Goal: Task Accomplishment & Management: Use online tool/utility

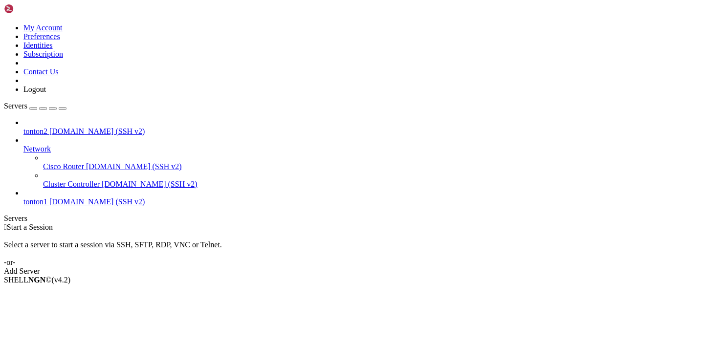
click at [57, 197] on span "[DOMAIN_NAME] (SSH v2)" at bounding box center [97, 201] width 96 height 8
click at [47, 197] on span "tonton1" at bounding box center [35, 201] width 24 height 8
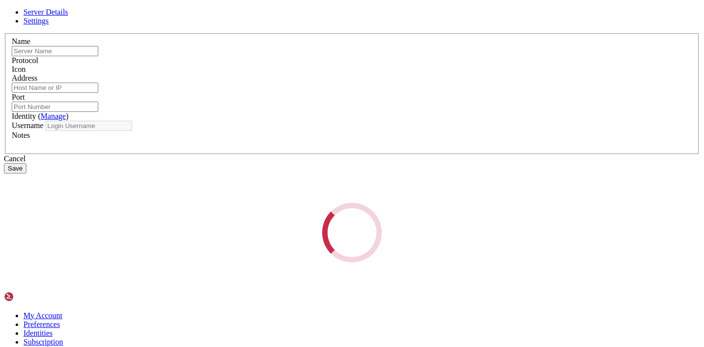
type input "tonton1"
type input "[DOMAIN_NAME]"
type input "222"
type input "debian"
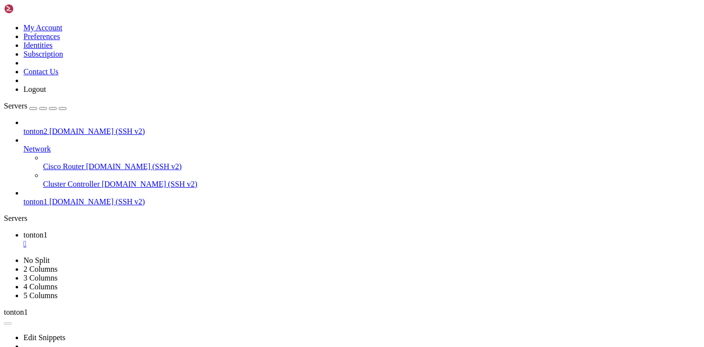
click at [63, 197] on span "[DOMAIN_NAME] (SSH v2)" at bounding box center [97, 201] width 96 height 8
click at [62, 197] on span "[DOMAIN_NAME] (SSH v2)" at bounding box center [97, 201] width 96 height 8
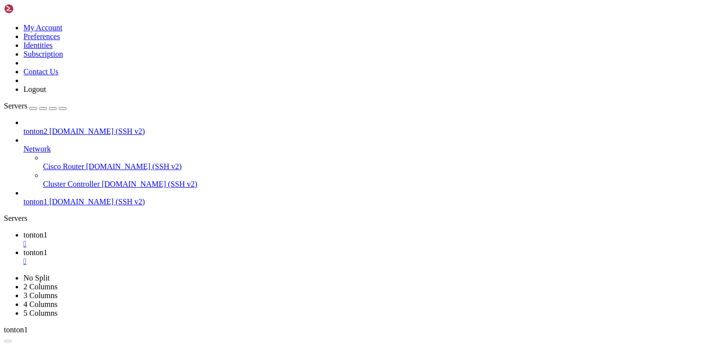
click at [76, 197] on span "[DOMAIN_NAME] (SSH v2)" at bounding box center [97, 201] width 96 height 8
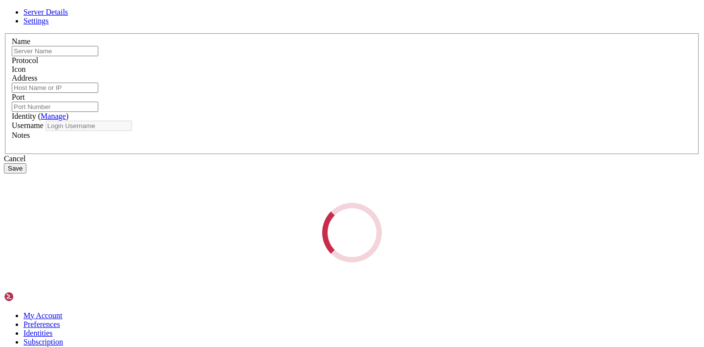
type input "tonton1"
type input "[DOMAIN_NAME]"
type input "222"
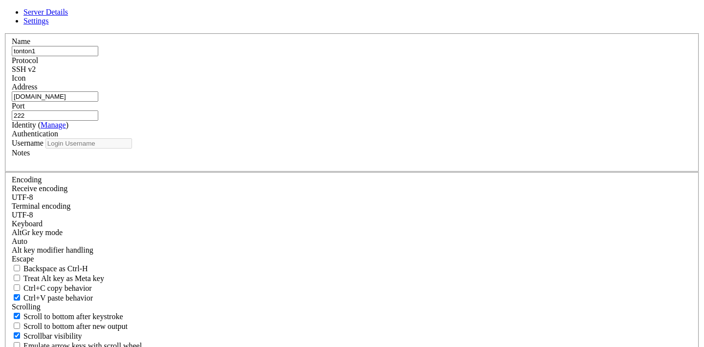
type input "debian"
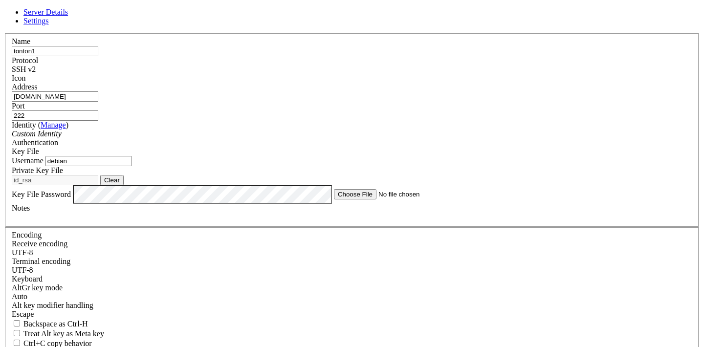
drag, startPoint x: 274, startPoint y: 104, endPoint x: 172, endPoint y: 109, distance: 101.7
click at [98, 101] on input "[DOMAIN_NAME]" at bounding box center [55, 96] width 86 height 10
drag, startPoint x: 272, startPoint y: 102, endPoint x: 213, endPoint y: 105, distance: 59.2
click at [213, 105] on div "Name tonton1 Protocol SSH v2 Icon Address vps-eccd6942.vps.ovh.net Port 222 ( )" at bounding box center [352, 222] width 696 height 378
paste input "debian@vps-eccd6942:~$"
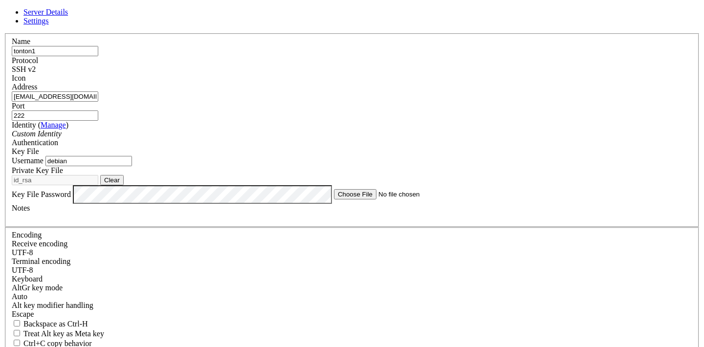
click at [98, 102] on input "debian@vps-eccd6942.vps.ovh.net" at bounding box center [55, 96] width 86 height 10
type input "[DOMAIN_NAME]"
click at [66, 124] on link "Manage" at bounding box center [53, 125] width 25 height 8
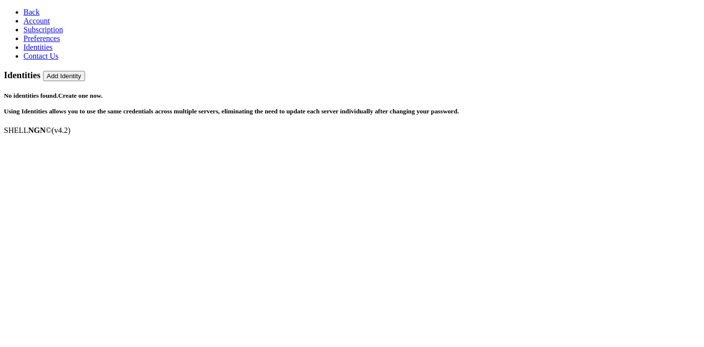
click at [59, 60] on link "Contact Us" at bounding box center [40, 56] width 35 height 8
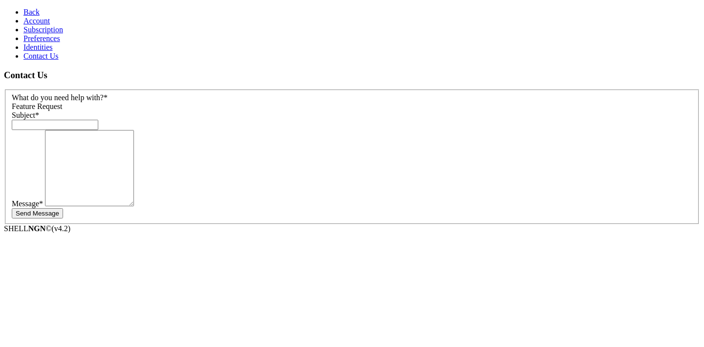
click at [23, 11] on span "Back" at bounding box center [31, 12] width 16 height 8
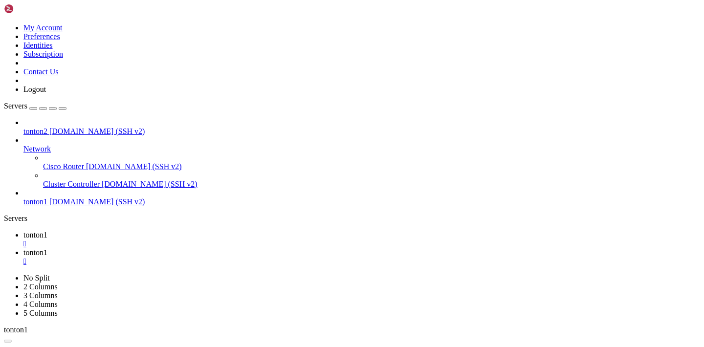
click at [47, 197] on span "tonton1" at bounding box center [35, 201] width 24 height 8
click at [67, 197] on link "tonton1 [DOMAIN_NAME] (SSH v2)" at bounding box center [361, 201] width 676 height 9
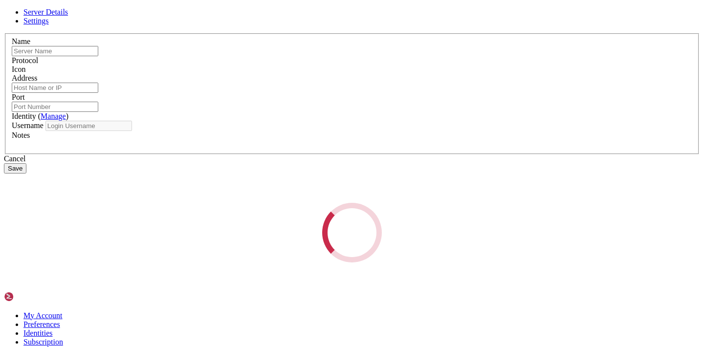
type input "tonton1"
type input "[DOMAIN_NAME]"
type input "222"
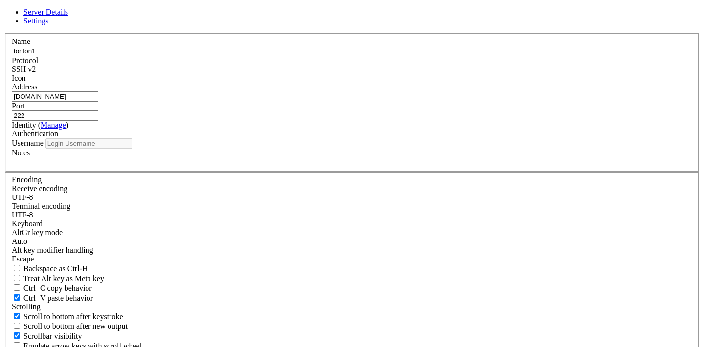
type input "debian"
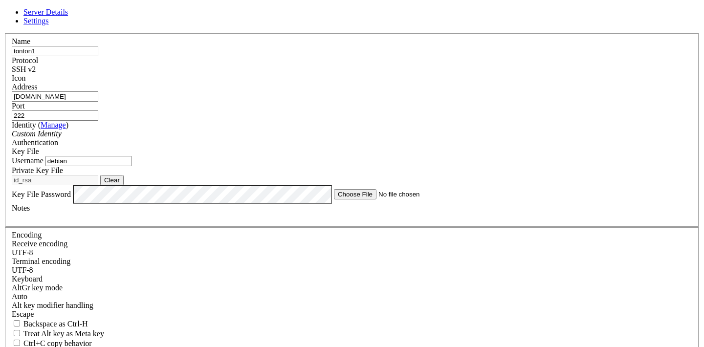
click at [124, 185] on button "Clear" at bounding box center [111, 180] width 23 height 10
click at [129, 185] on button "Browse" at bounding box center [114, 180] width 29 height 10
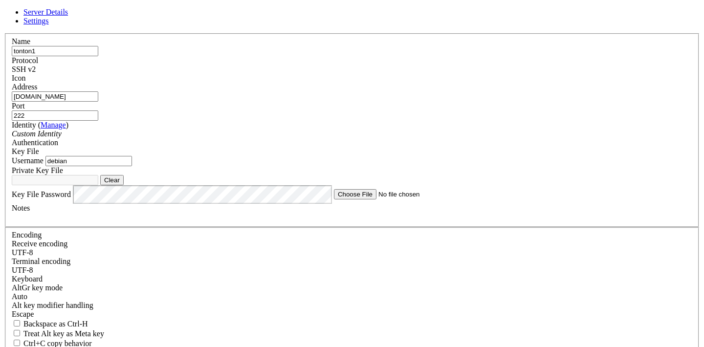
type input "id_rsa"
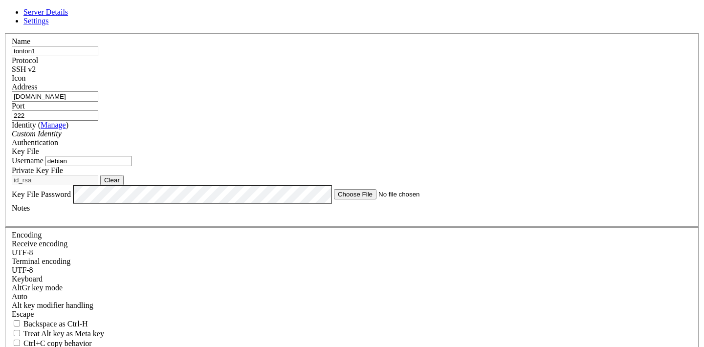
click at [364, 138] on div "Custom Identity" at bounding box center [352, 133] width 680 height 9
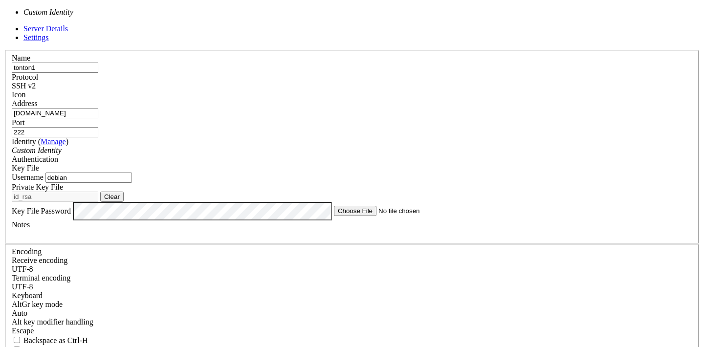
click at [364, 146] on div "Custom Identity" at bounding box center [352, 150] width 680 height 9
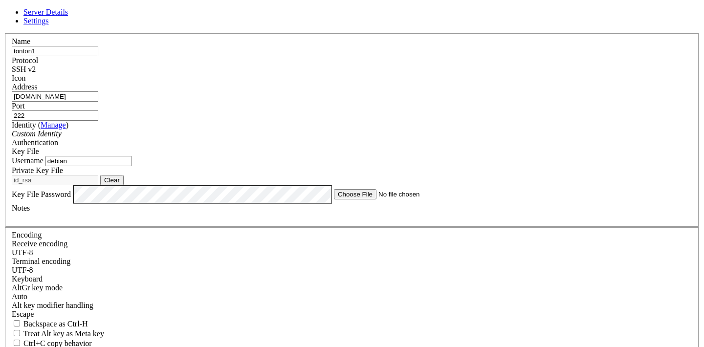
click at [49, 25] on span "Settings" at bounding box center [35, 21] width 25 height 8
click at [68, 16] on link "Server Details" at bounding box center [45, 12] width 44 height 8
click at [98, 102] on input "[DOMAIN_NAME]" at bounding box center [55, 96] width 86 height 10
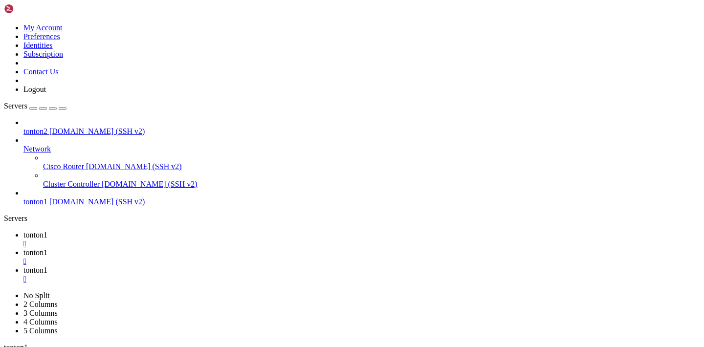
click at [4, 23] on link at bounding box center [4, 23] width 0 height 0
click at [60, 41] on link "Preferences" at bounding box center [41, 36] width 37 height 8
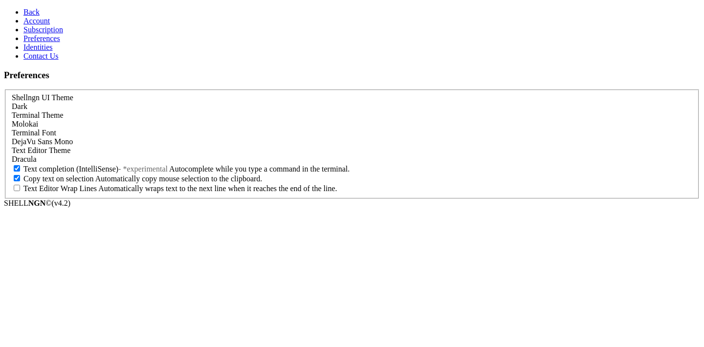
click at [194, 120] on div "Molokai" at bounding box center [352, 124] width 680 height 9
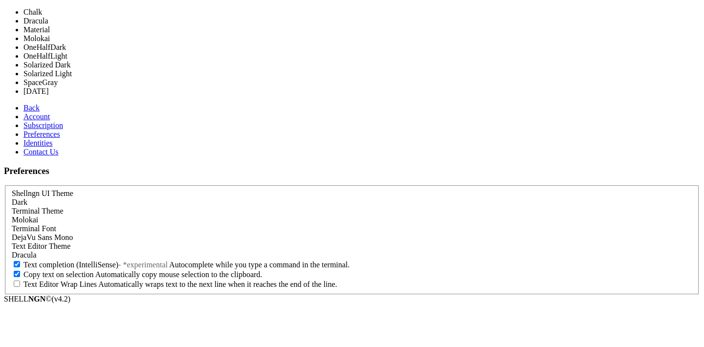
click at [67, 156] on aside "Back Account Subscription Preferences Identities Contact Us" at bounding box center [352, 130] width 696 height 53
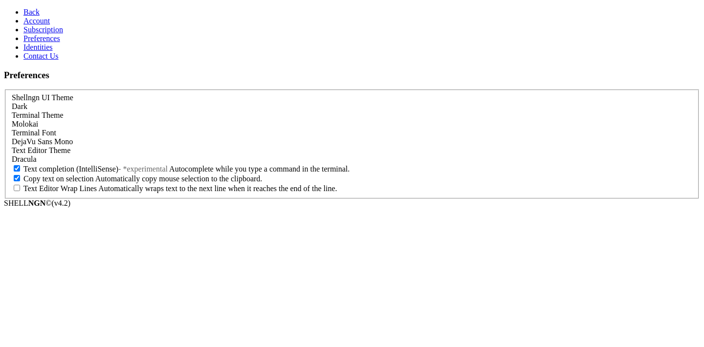
click at [40, 51] on span "Identities" at bounding box center [37, 47] width 29 height 8
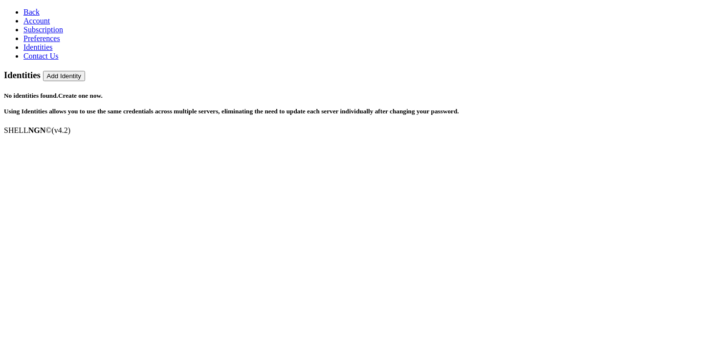
click at [42, 60] on span "Contact Us" at bounding box center [40, 56] width 35 height 8
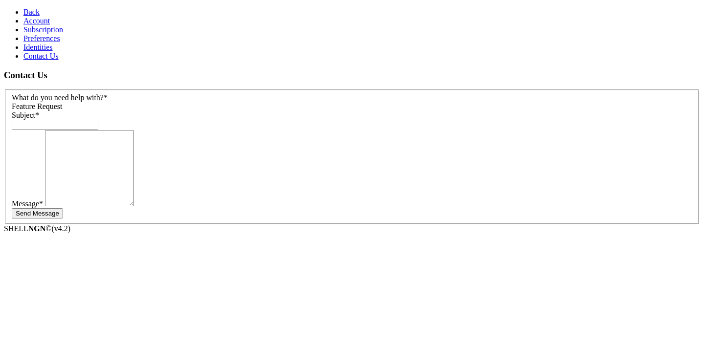
click at [44, 43] on span "Preferences" at bounding box center [41, 38] width 37 height 8
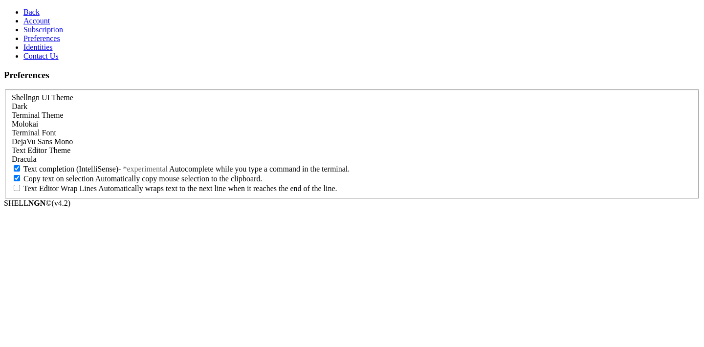
click at [47, 34] on span "Subscription" at bounding box center [43, 29] width 40 height 8
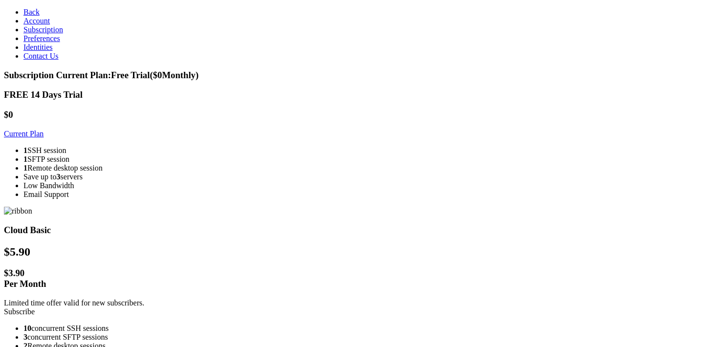
click at [50, 25] on link "Account" at bounding box center [36, 21] width 26 height 8
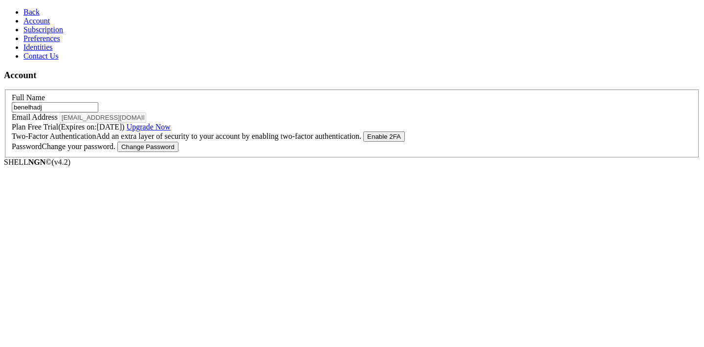
click at [171, 131] on link "Upgrade Now" at bounding box center [149, 127] width 44 height 8
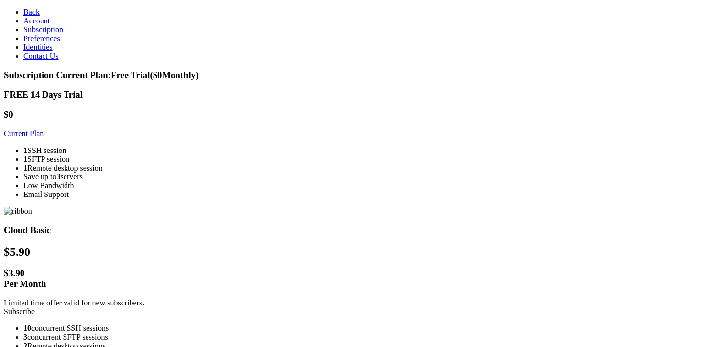
click at [35, 307] on link "Subscribe" at bounding box center [19, 311] width 31 height 8
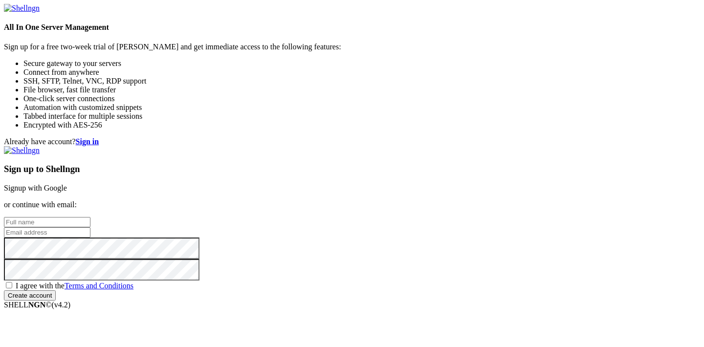
click at [99, 137] on strong "Sign in" at bounding box center [87, 141] width 23 height 8
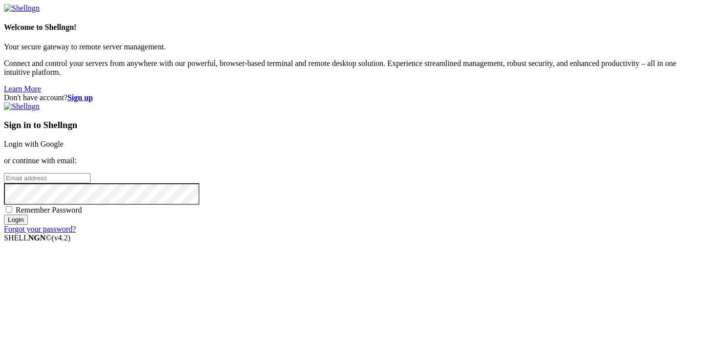
type input "[EMAIL_ADDRESS][DOMAIN_NAME]"
click at [28, 225] on input "Login" at bounding box center [16, 219] width 24 height 10
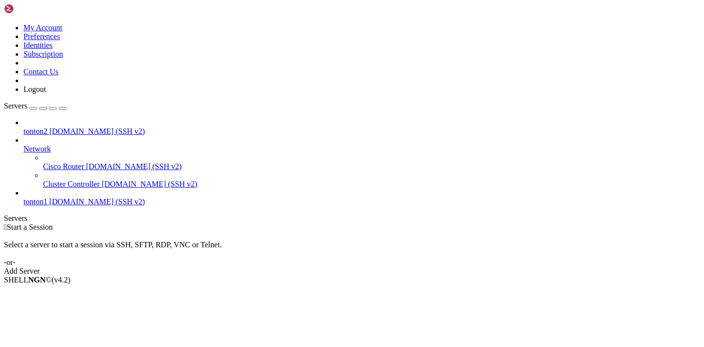
click at [4, 23] on icon at bounding box center [4, 23] width 0 height 0
click at [63, 58] on link "Subscription" at bounding box center [43, 54] width 40 height 8
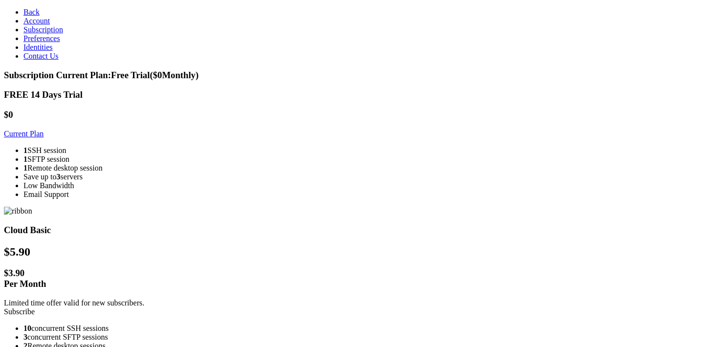
click at [35, 307] on link "Subscribe" at bounding box center [19, 311] width 31 height 8
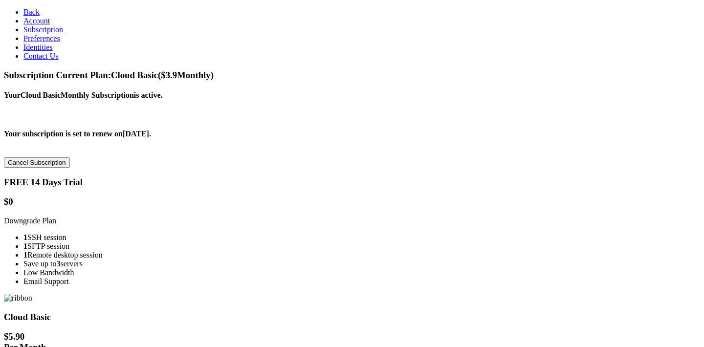
click at [46, 25] on link "Account" at bounding box center [36, 21] width 26 height 8
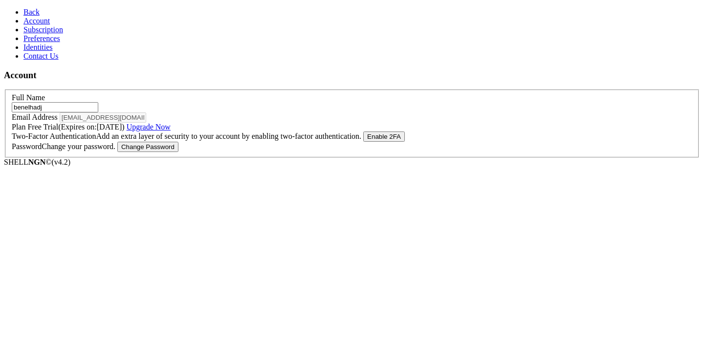
click at [23, 8] on span "Back" at bounding box center [31, 12] width 16 height 8
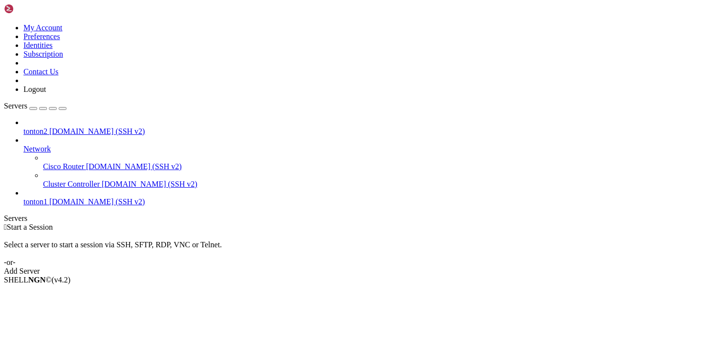
click at [4, 23] on link at bounding box center [4, 23] width 0 height 0
click at [120, 206] on div "tonton2 [DOMAIN_NAME] (SSH v2) Network Cisco Router [DOMAIN_NAME] (SSH v2) Clus…" at bounding box center [352, 162] width 696 height 88
click at [4, 23] on link at bounding box center [4, 23] width 0 height 0
click at [60, 41] on link "Preferences" at bounding box center [41, 36] width 37 height 8
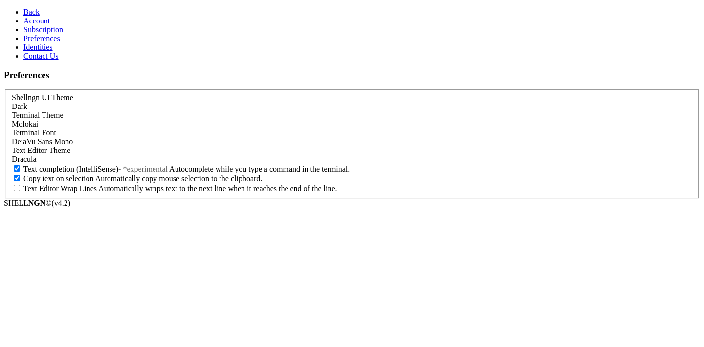
click at [49, 34] on span "Subscription" at bounding box center [43, 29] width 40 height 8
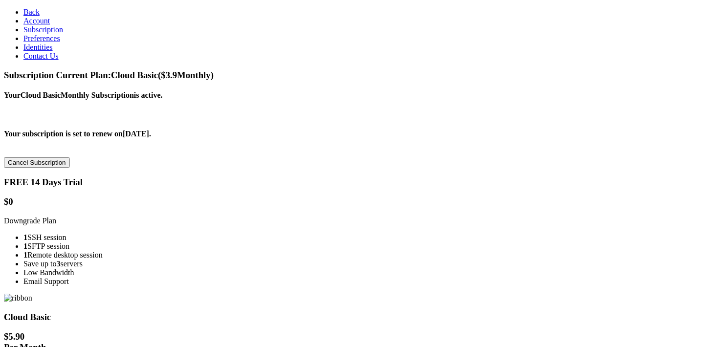
click at [45, 51] on link "Identities" at bounding box center [37, 47] width 29 height 8
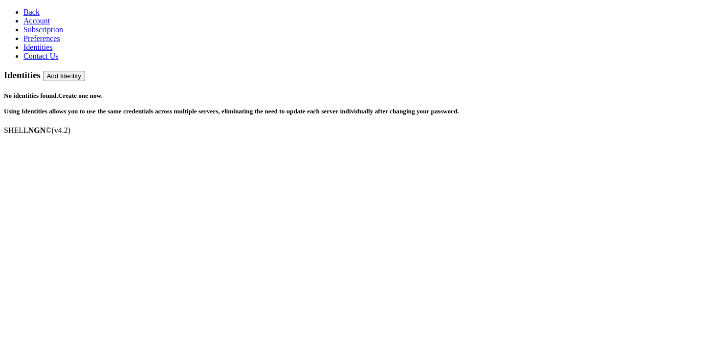
click at [32, 25] on span "Account" at bounding box center [36, 21] width 26 height 8
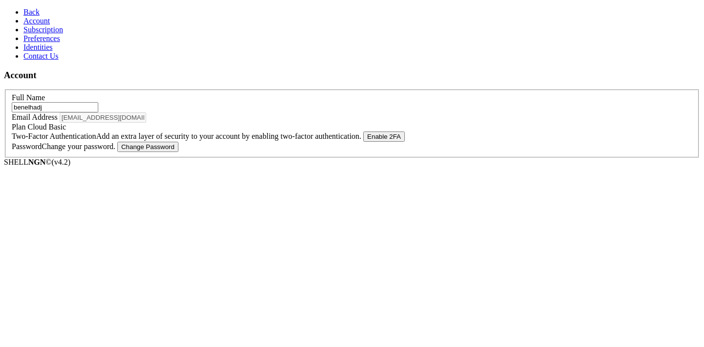
click at [376, 142] on button "Enable 2FA" at bounding box center [384, 136] width 42 height 10
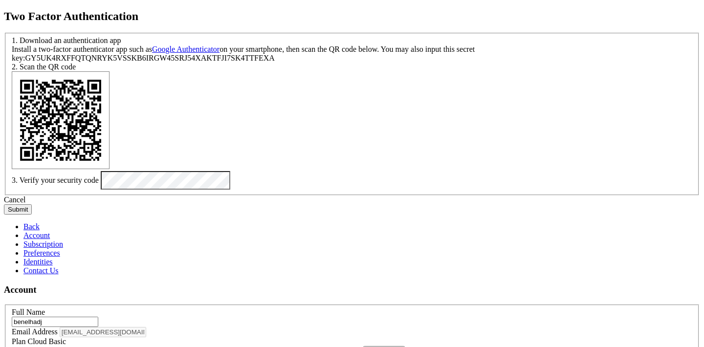
click at [32, 214] on button "Submit" at bounding box center [18, 209] width 28 height 10
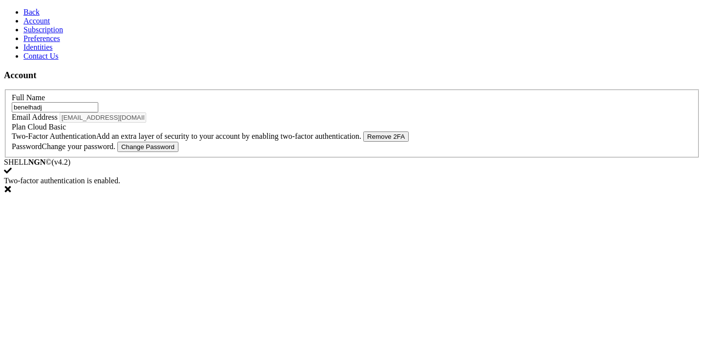
click at [28, 11] on span "Back" at bounding box center [31, 12] width 16 height 8
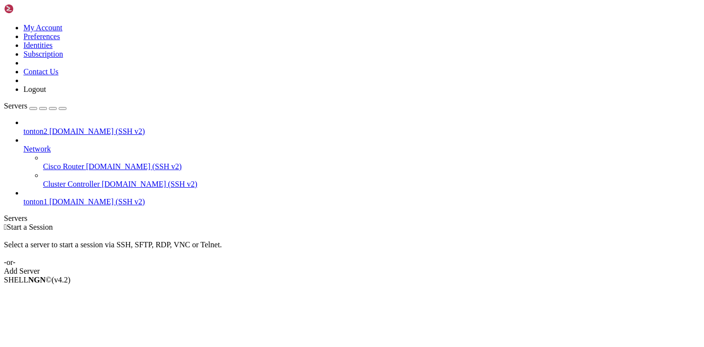
click at [4, 23] on icon at bounding box center [4, 23] width 0 height 0
click at [46, 93] on link "Logout" at bounding box center [34, 89] width 22 height 8
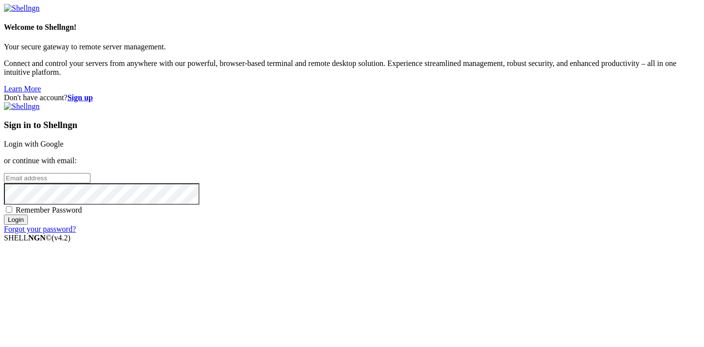
type input "[EMAIL_ADDRESS][DOMAIN_NAME]"
click at [28, 225] on input "Login" at bounding box center [16, 219] width 24 height 10
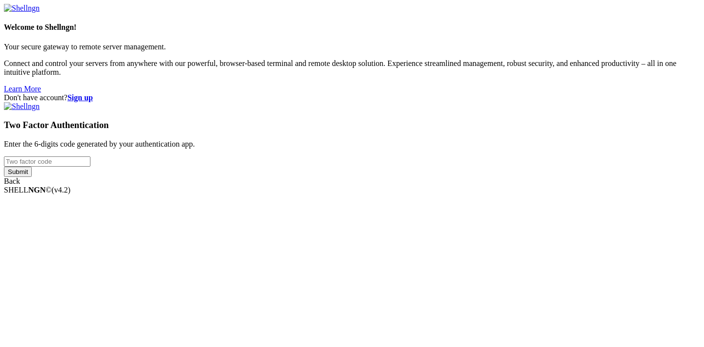
click at [90, 167] on input "number" at bounding box center [47, 161] width 86 height 10
type input "933355"
click at [32, 177] on input "Submit" at bounding box center [18, 172] width 28 height 10
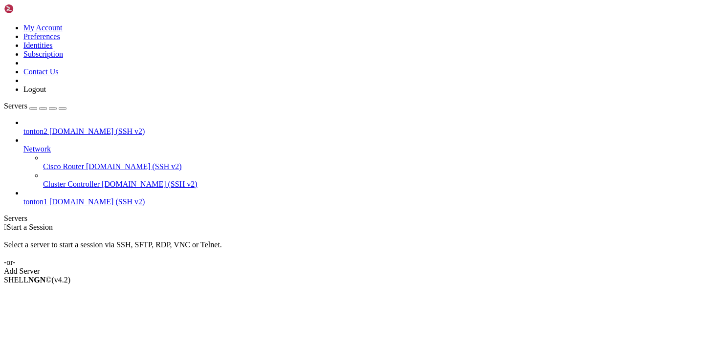
click at [47, 197] on span "tonton1" at bounding box center [35, 201] width 24 height 8
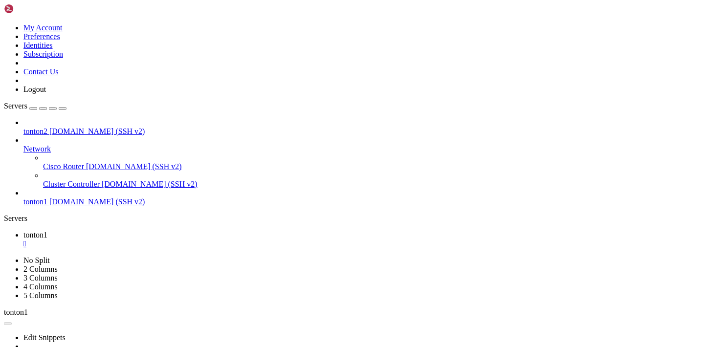
click at [4, 256] on icon at bounding box center [4, 256] width 0 height 0
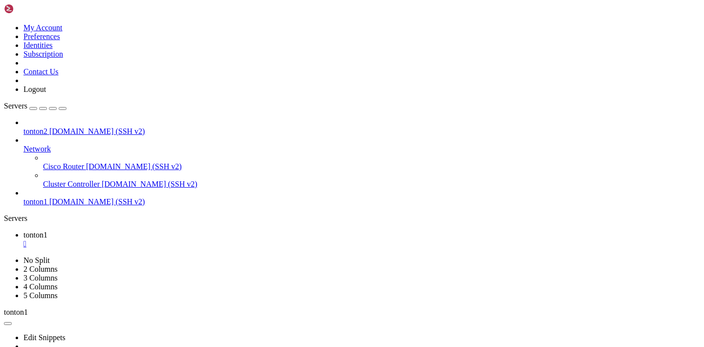
click at [58, 265] on link "2 Columns" at bounding box center [40, 269] width 34 height 8
click at [4, 256] on icon at bounding box center [4, 256] width 0 height 0
click at [50, 256] on link "No Split" at bounding box center [36, 260] width 26 height 8
click at [47, 197] on span "tonton1" at bounding box center [35, 201] width 24 height 8
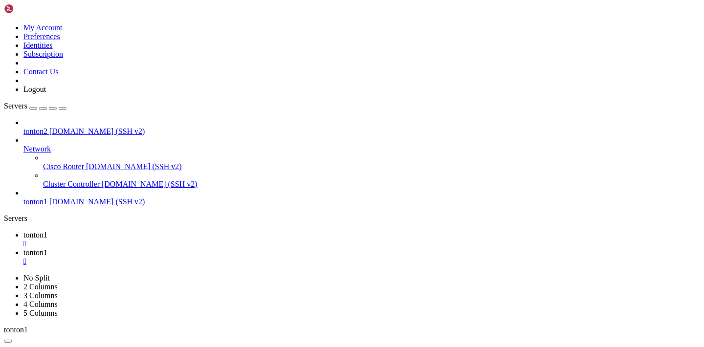
click at [228, 257] on div "" at bounding box center [361, 261] width 676 height 9
click at [47, 127] on span "tonton2" at bounding box center [35, 131] width 24 height 8
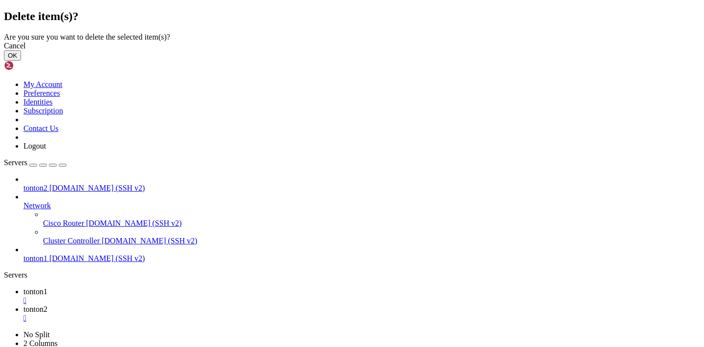
click at [21, 61] on button "OK" at bounding box center [12, 55] width 17 height 10
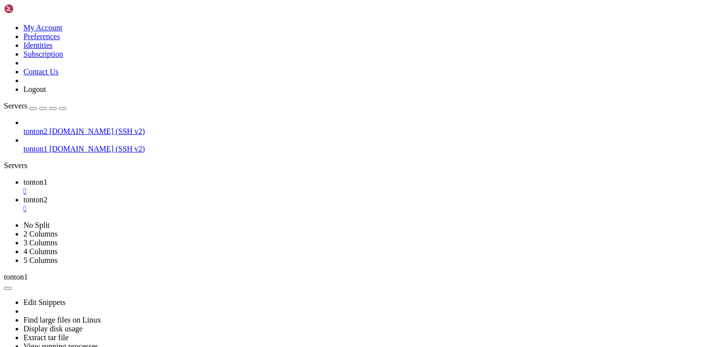
click at [33, 108] on div "button" at bounding box center [33, 108] width 0 height 0
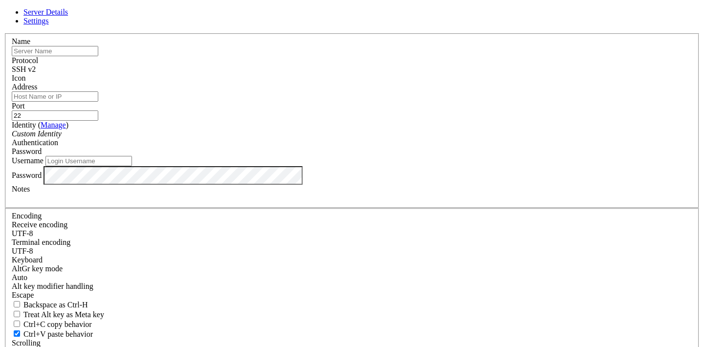
click at [4, 33] on icon at bounding box center [4, 33] width 0 height 0
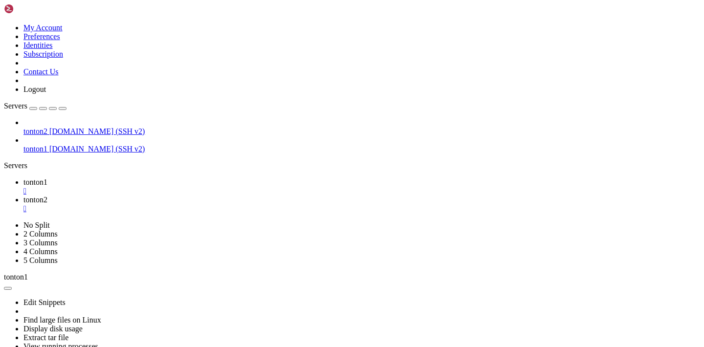
click at [69, 145] on span "[DOMAIN_NAME] (SSH v2)" at bounding box center [97, 149] width 96 height 8
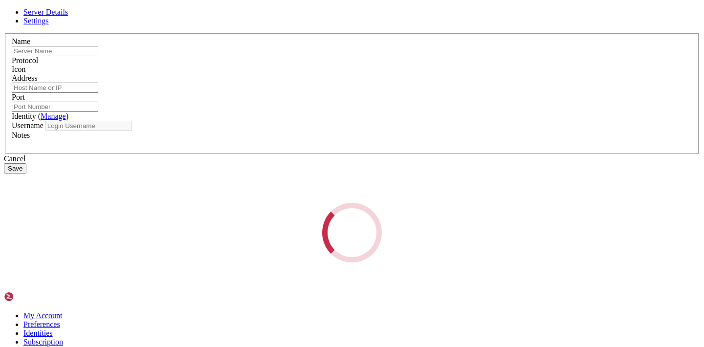
type input "tonton1"
type input "[DOMAIN_NAME]"
type input "222"
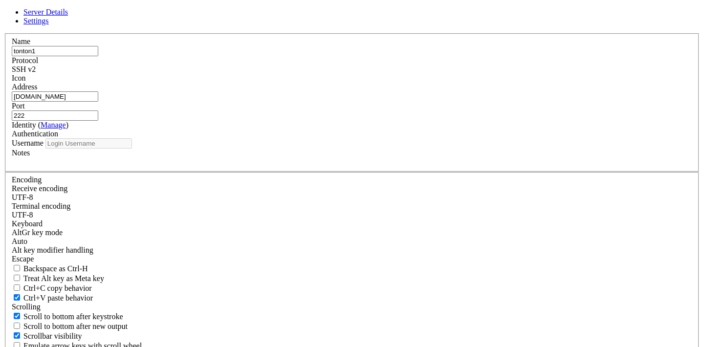
type input "debian"
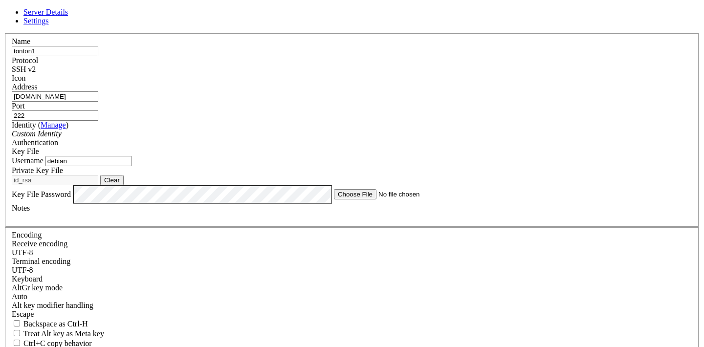
click at [49, 25] on span "Settings" at bounding box center [35, 21] width 25 height 8
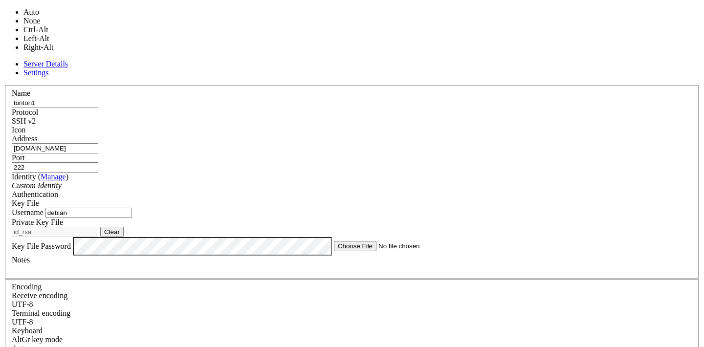
click at [310, 344] on div "Auto" at bounding box center [352, 348] width 680 height 9
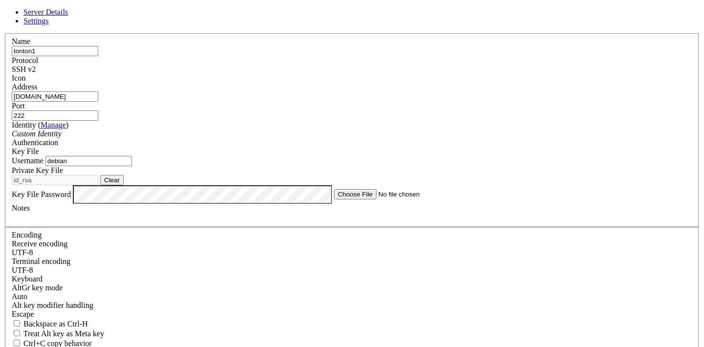
scroll to position [111, 0]
click at [68, 16] on link "Server Details" at bounding box center [45, 12] width 44 height 8
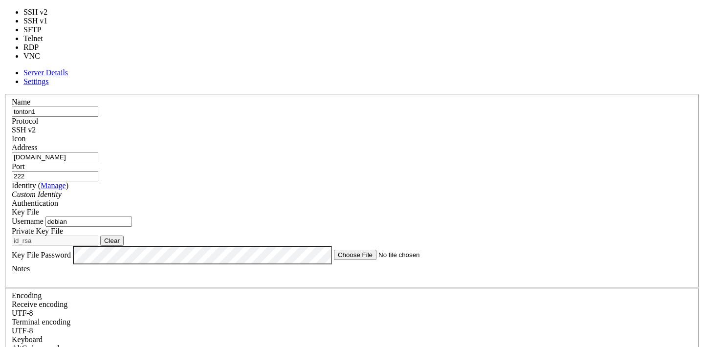
click at [426, 126] on div "SSH v2" at bounding box center [352, 130] width 680 height 9
click at [58, 199] on label "Authentication" at bounding box center [35, 203] width 46 height 8
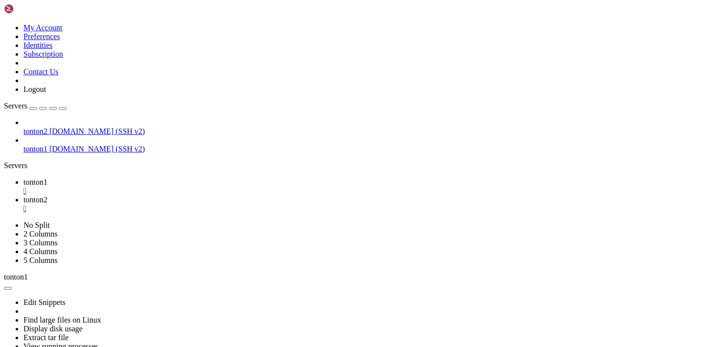
click at [230, 204] on div "" at bounding box center [361, 208] width 676 height 9
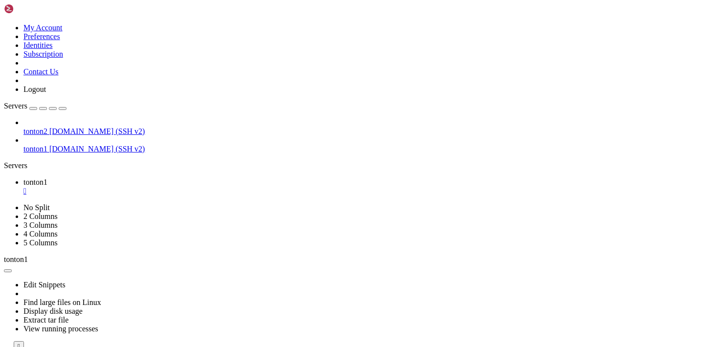
click at [43, 108] on div "button" at bounding box center [43, 108] width 0 height 0
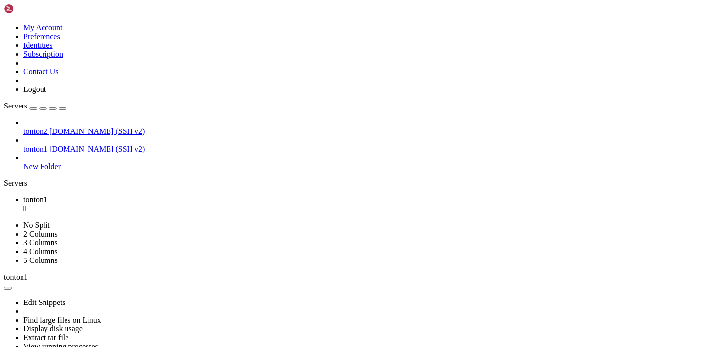
click at [61, 162] on span "New Folder" at bounding box center [41, 166] width 37 height 8
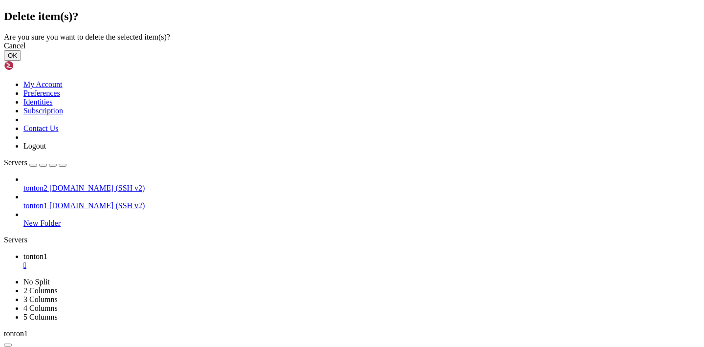
click at [21, 61] on button "OK" at bounding box center [12, 55] width 17 height 10
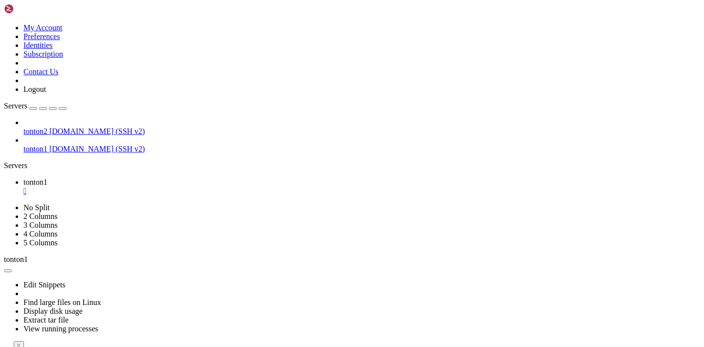
click at [63, 108] on icon "button" at bounding box center [63, 108] width 0 height 0
click at [4, 346] on icon at bounding box center [4, 351] width 0 height 0
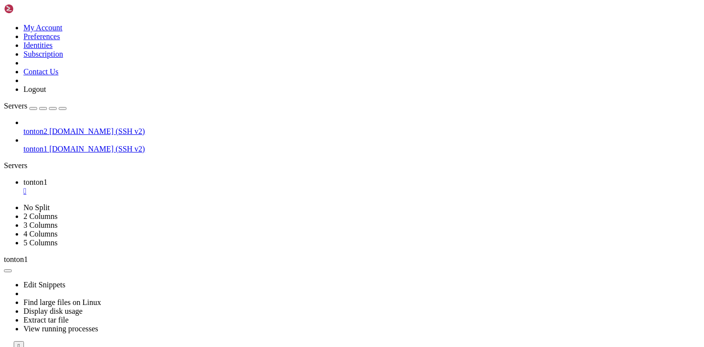
click at [4, 346] on icon at bounding box center [4, 351] width 0 height 0
click at [61, 187] on div "" at bounding box center [361, 191] width 676 height 9
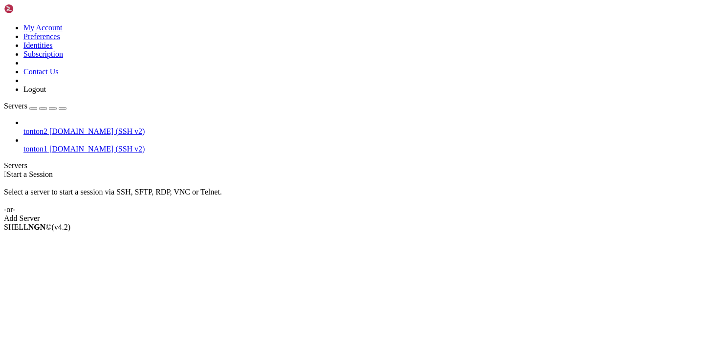
click at [4, 170] on div "Servers" at bounding box center [352, 165] width 696 height 9
click at [49, 145] on span "[DOMAIN_NAME] (SSH v2)" at bounding box center [97, 149] width 96 height 8
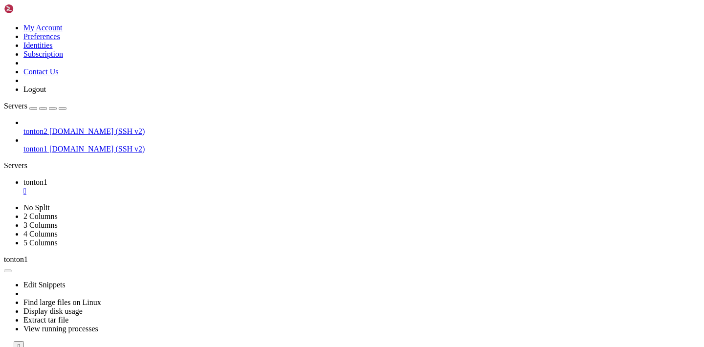
scroll to position [0, 0]
click at [4, 23] on icon at bounding box center [4, 23] width 0 height 0
click at [12, 14] on img at bounding box center [32, 9] width 56 height 10
click at [103, 153] on div "tonton2 [DOMAIN_NAME] (SSH v2) tonton1 [DOMAIN_NAME] (SSH v2)" at bounding box center [352, 135] width 696 height 35
